Goal: Task Accomplishment & Management: Complete application form

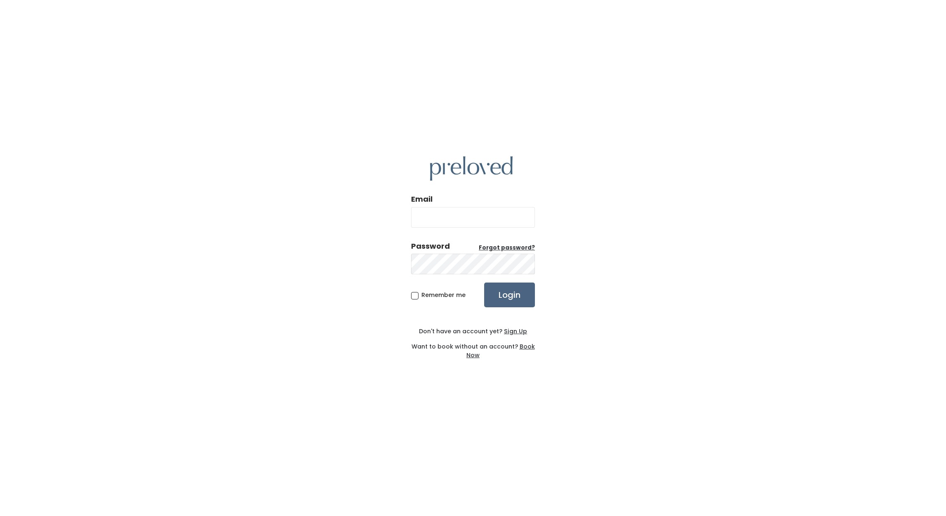
type input "edwardsville.owner@preloved.love"
click at [515, 302] on input "Login" at bounding box center [509, 295] width 51 height 25
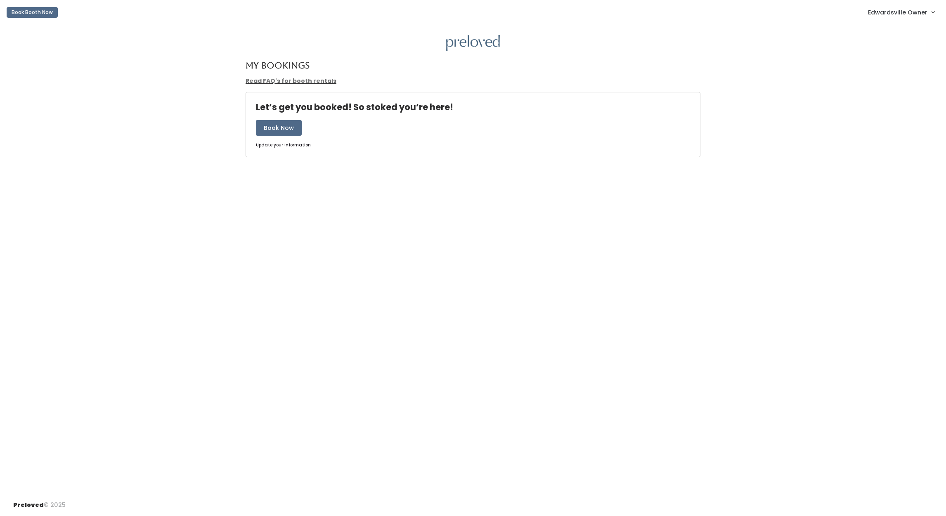
click at [891, 12] on span "Edwardsville Owner" at bounding box center [897, 12] width 59 height 9
click at [896, 27] on link "Admin Home" at bounding box center [905, 32] width 74 height 15
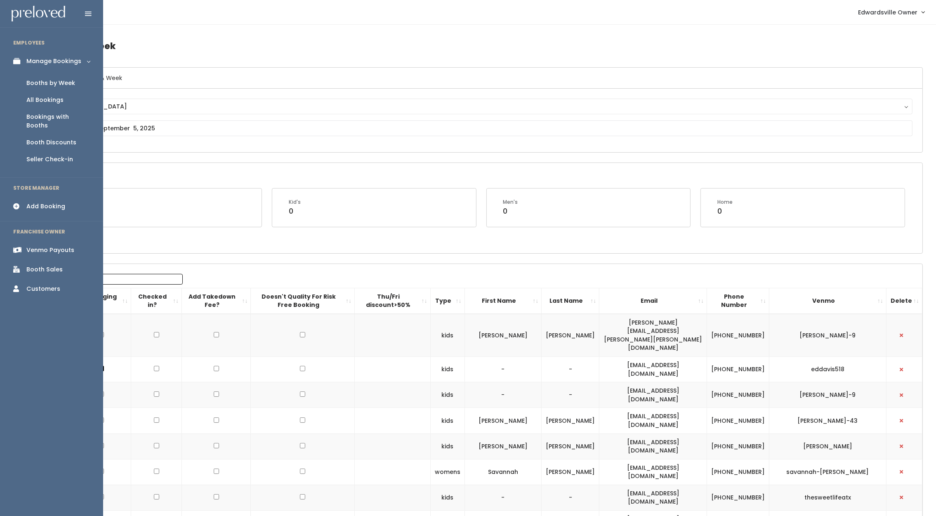
click at [54, 202] on div "Add Booking" at bounding box center [45, 206] width 39 height 9
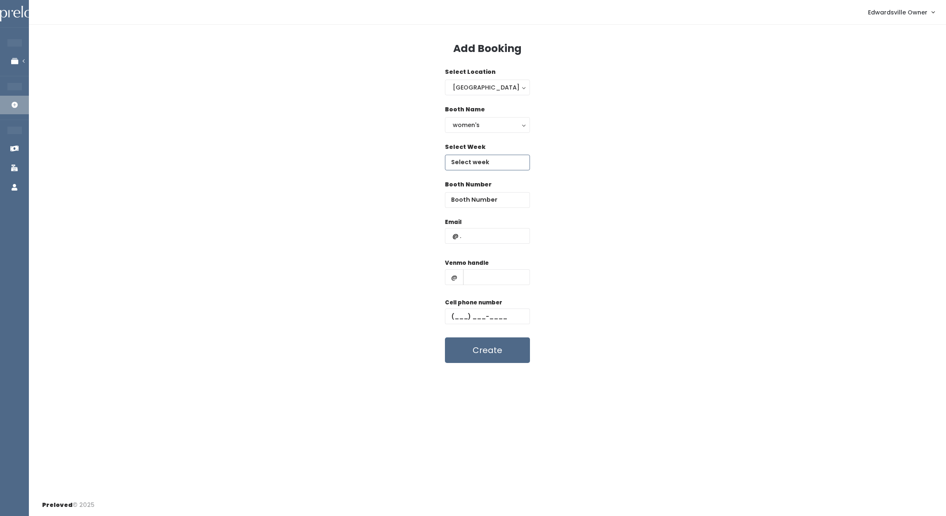
click at [516, 165] on input "text" at bounding box center [487, 163] width 85 height 16
click at [561, 179] on icon at bounding box center [558, 177] width 9 height 9
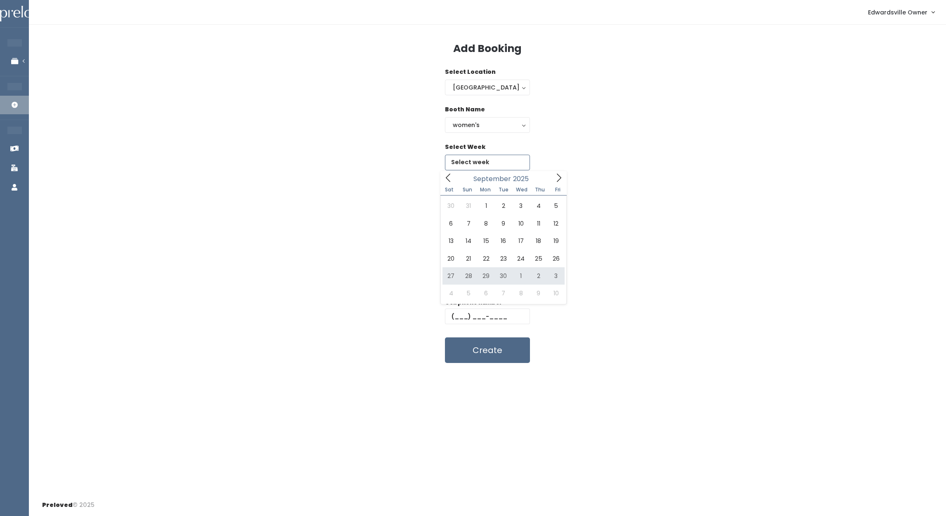
type input "September 27 to October 3"
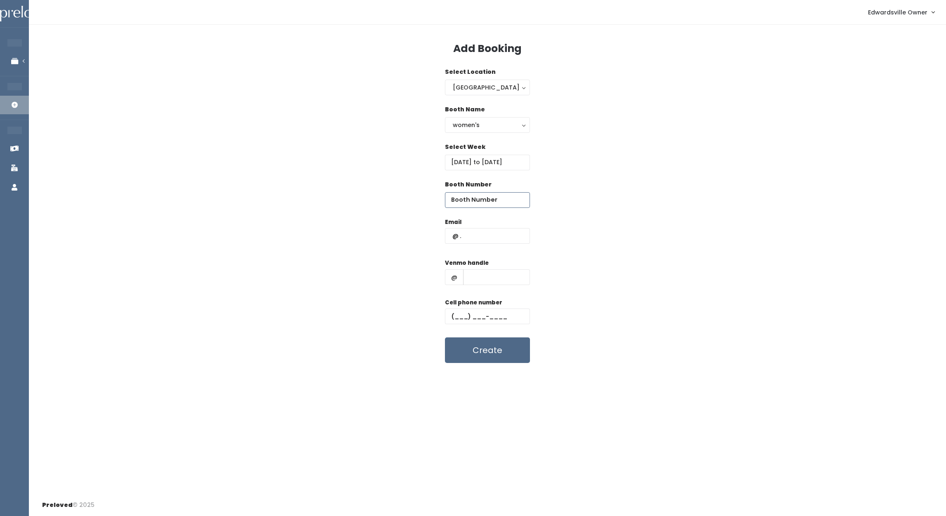
click at [482, 201] on input "number" at bounding box center [487, 200] width 85 height 16
type input "36"
click at [482, 237] on input "text" at bounding box center [487, 236] width 85 height 16
type input "s"
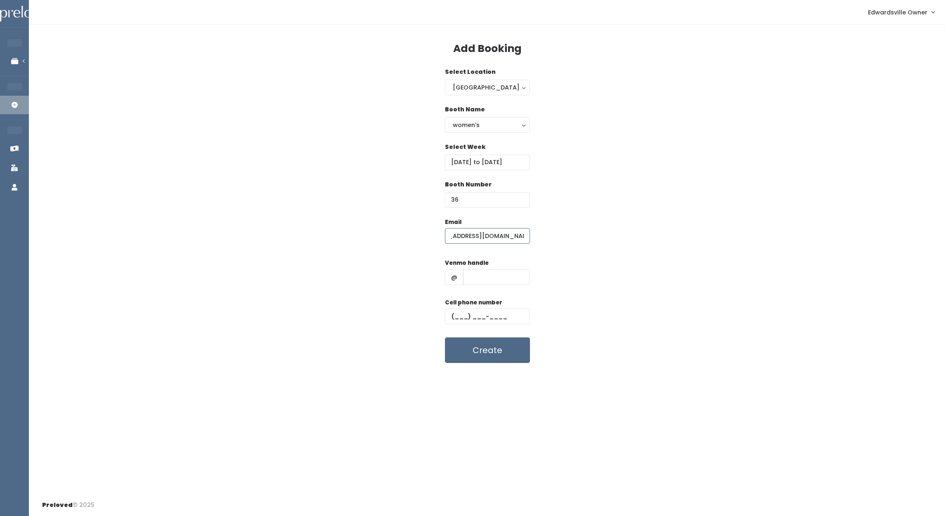
type input "serena@cavallocreativeco.com"
click at [491, 279] on input "text" at bounding box center [496, 277] width 67 height 16
type input "Serena-Cavallo"
click at [458, 319] on input "text" at bounding box center [487, 317] width 85 height 16
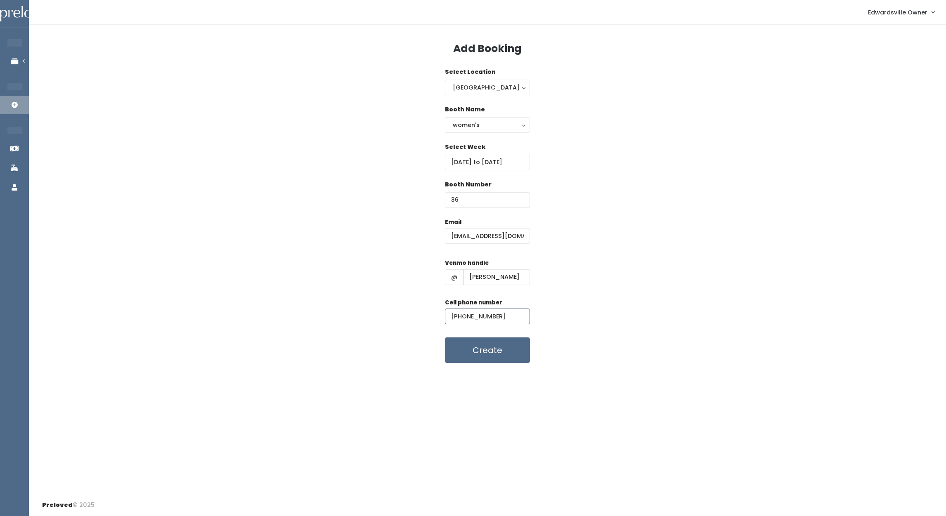
type input "(815) 980-1836"
click at [496, 234] on input "serena@cavallocreativeco.com" at bounding box center [487, 236] width 85 height 16
click at [511, 352] on button "Create" at bounding box center [487, 351] width 85 height 26
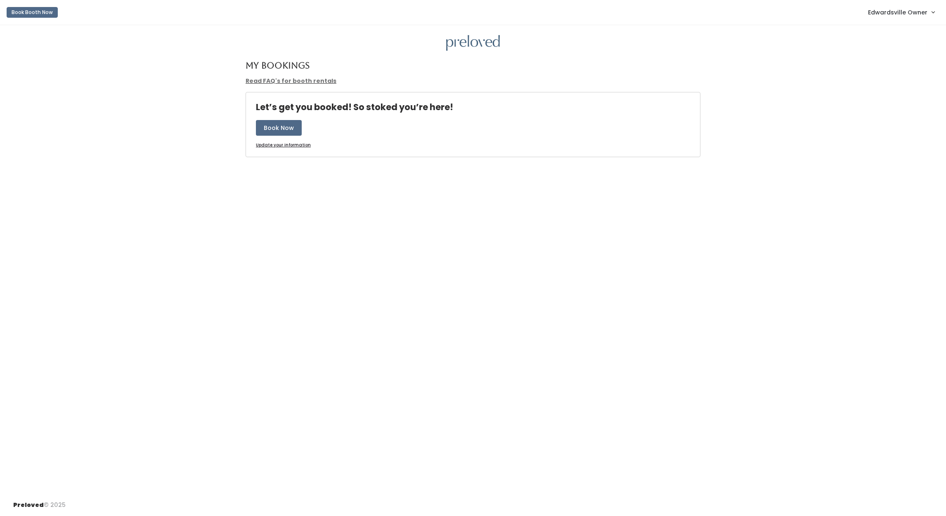
click at [894, 14] on span "Edwardsville Owner" at bounding box center [897, 12] width 59 height 9
click at [897, 31] on link "Admin Home" at bounding box center [905, 32] width 74 height 15
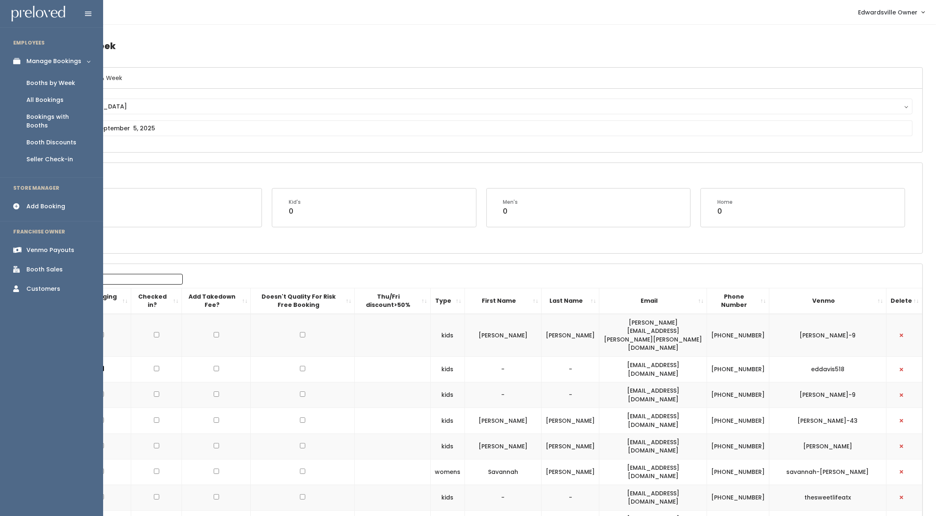
click at [66, 85] on div "Booths by Week" at bounding box center [50, 83] width 49 height 9
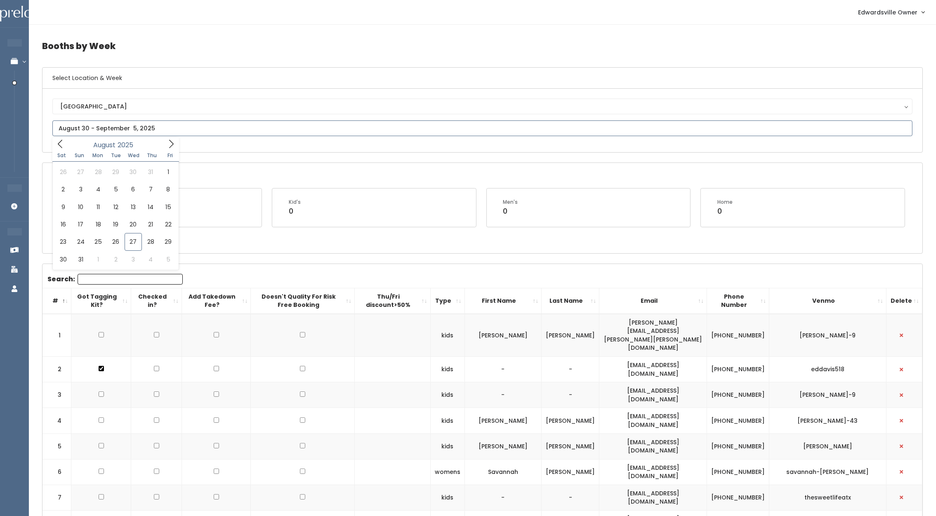
click at [210, 133] on input "text" at bounding box center [482, 129] width 860 height 16
click at [165, 142] on span at bounding box center [171, 143] width 16 height 13
type input "September 27 to October 3"
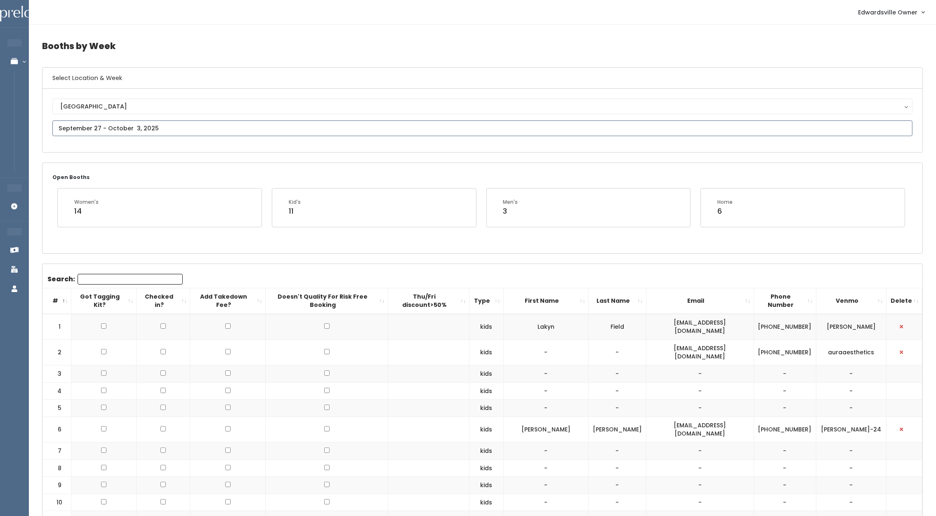
click at [198, 135] on input "text" at bounding box center [482, 129] width 860 height 16
click at [169, 149] on span at bounding box center [171, 143] width 16 height 13
type input "September 20 to September 26"
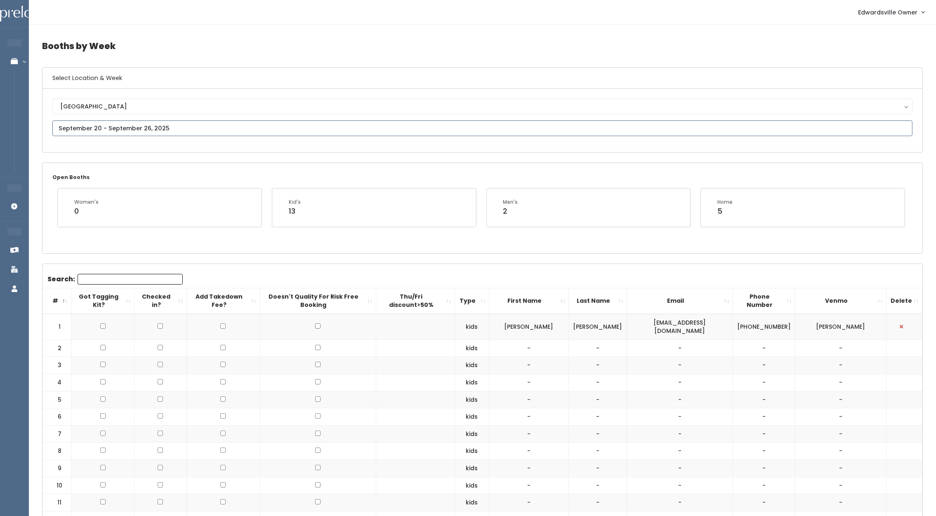
click at [173, 132] on input "text" at bounding box center [482, 129] width 860 height 16
click at [170, 146] on icon at bounding box center [171, 143] width 9 height 9
type input "September 27 to October 3"
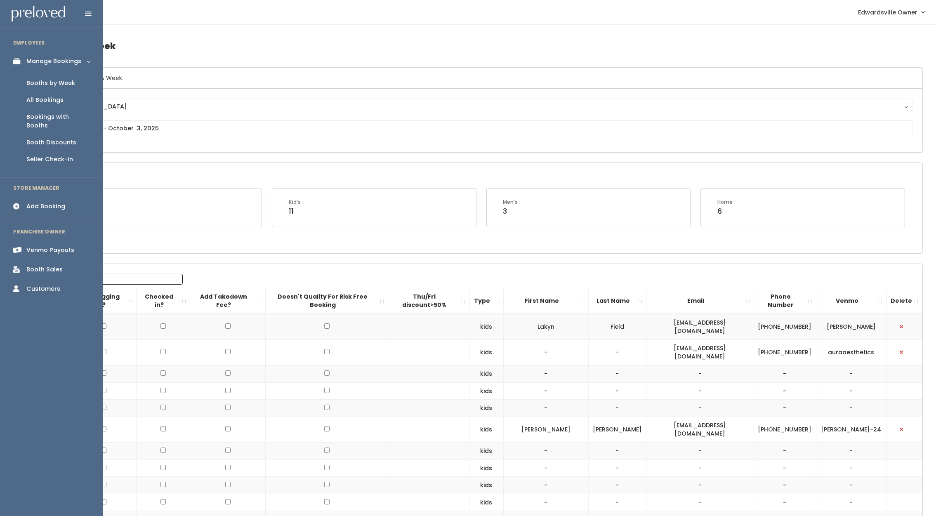
click at [40, 101] on div "All Bookings" at bounding box center [44, 100] width 37 height 9
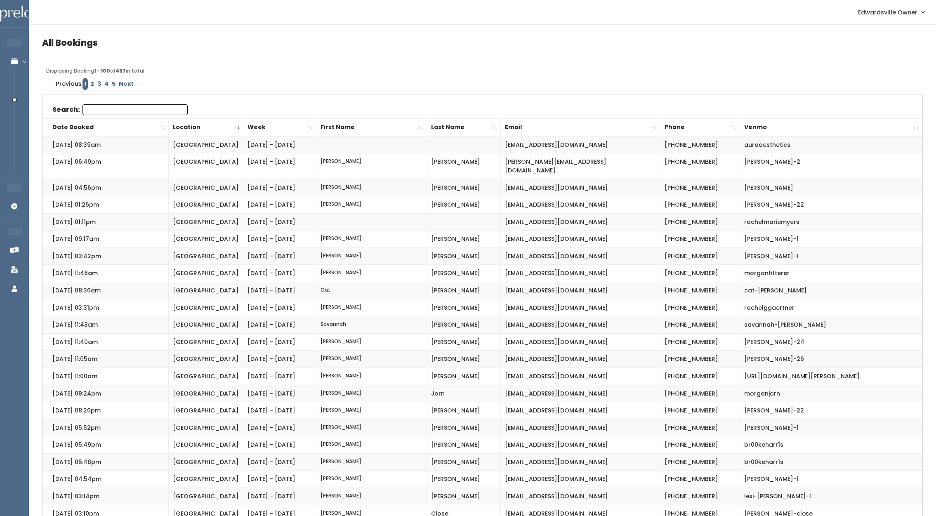
click at [110, 112] on input "Search:" at bounding box center [135, 109] width 105 height 11
type input "s"
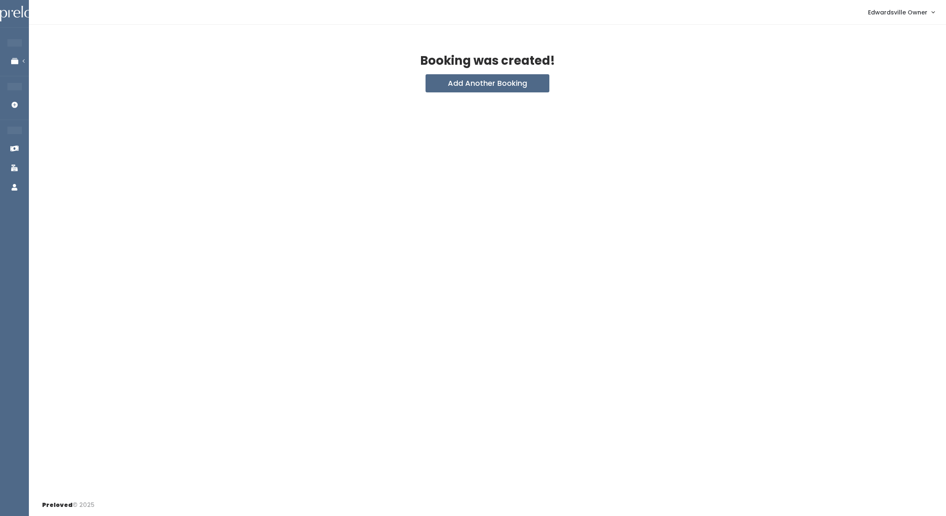
click at [900, 7] on link "Edwardsville Owner" at bounding box center [901, 12] width 83 height 18
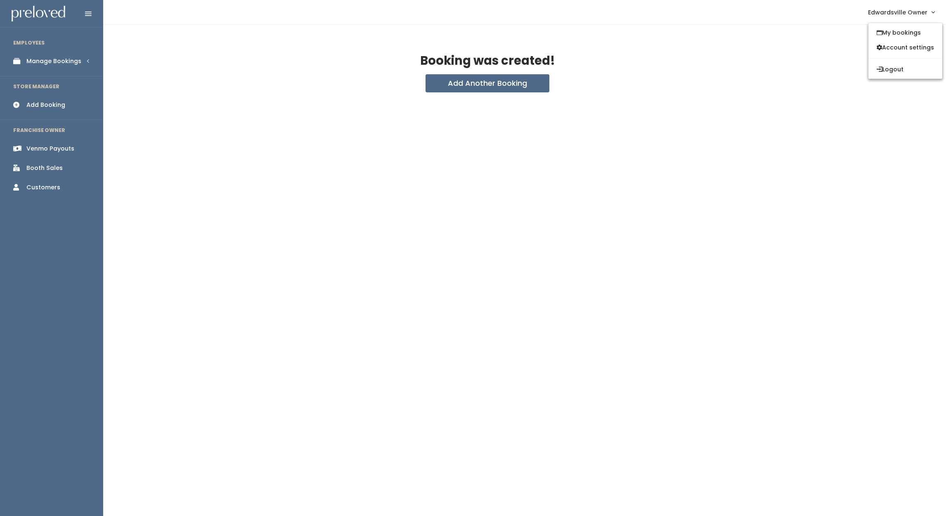
click at [41, 61] on div "Manage Bookings" at bounding box center [53, 61] width 55 height 9
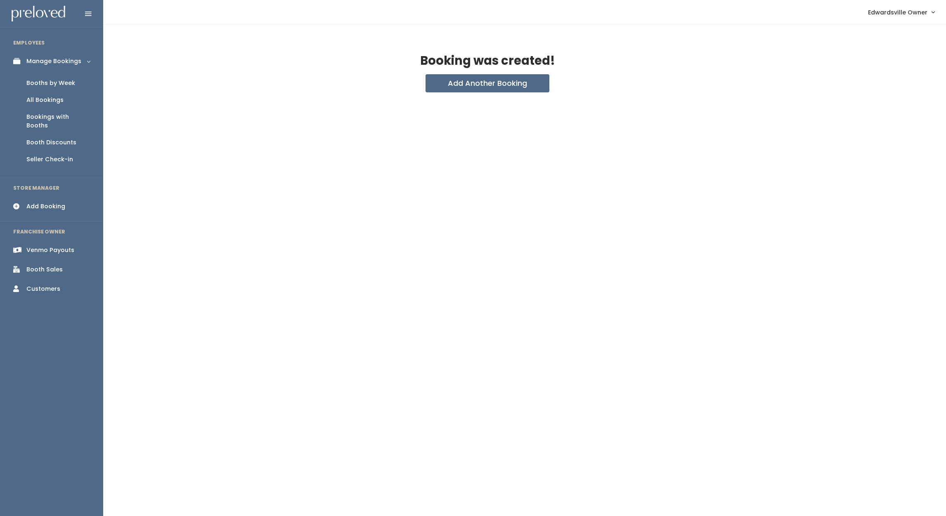
click at [51, 86] on div "Booths by Week" at bounding box center [50, 83] width 49 height 9
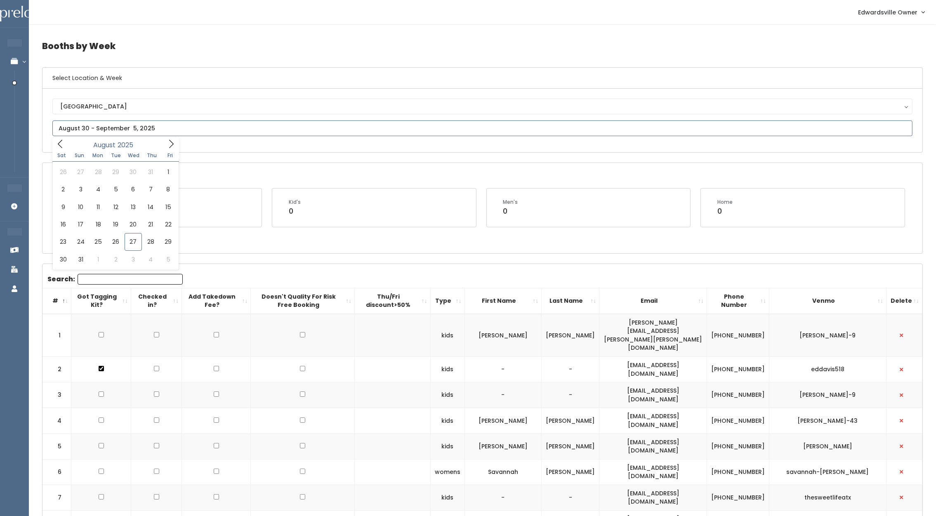
click at [96, 132] on input "text" at bounding box center [482, 129] width 860 height 16
click at [172, 143] on icon at bounding box center [171, 144] width 5 height 8
type input "[DATE] to [DATE]"
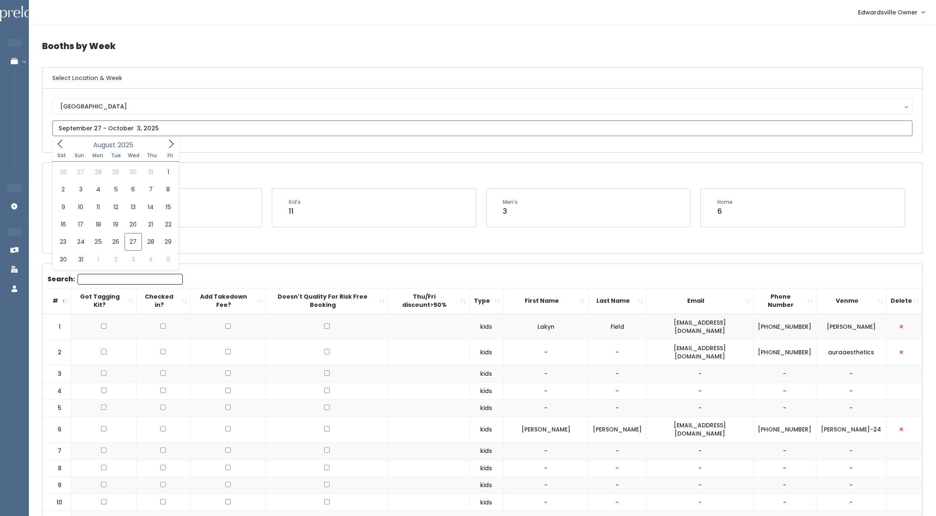
click at [125, 123] on input "text" at bounding box center [482, 129] width 860 height 16
type input "August 9 to August 15"
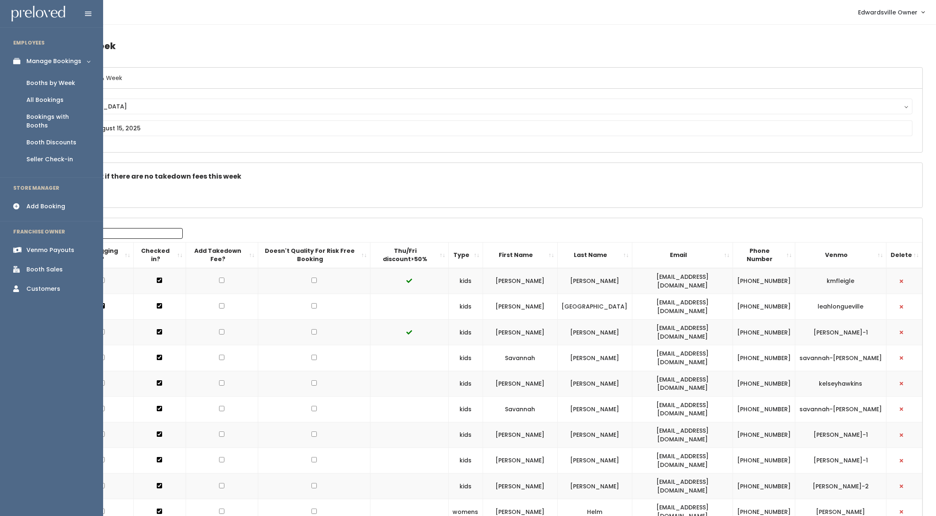
click at [43, 82] on div "Booths by Week" at bounding box center [50, 83] width 49 height 9
